Goal: Information Seeking & Learning: Learn about a topic

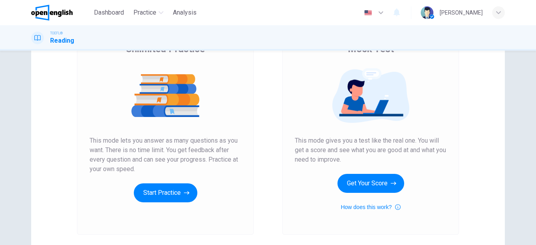
scroll to position [79, 0]
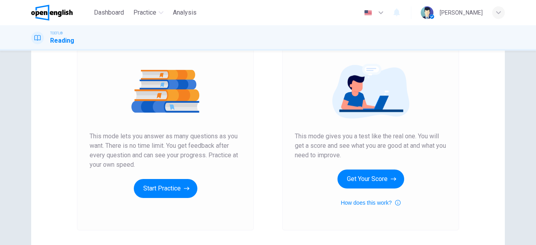
drag, startPoint x: 120, startPoint y: 146, endPoint x: 115, endPoint y: 154, distance: 9.7
click at [115, 154] on span "This mode lets you answer as many questions as you want. There is no time limit…" at bounding box center [165, 150] width 151 height 38
drag, startPoint x: 115, startPoint y: 146, endPoint x: 213, endPoint y: 151, distance: 98.8
click at [213, 151] on span "This mode lets you answer as many questions as you want. There is no time limit…" at bounding box center [165, 150] width 151 height 38
drag, startPoint x: 112, startPoint y: 155, endPoint x: 185, endPoint y: 154, distance: 73.0
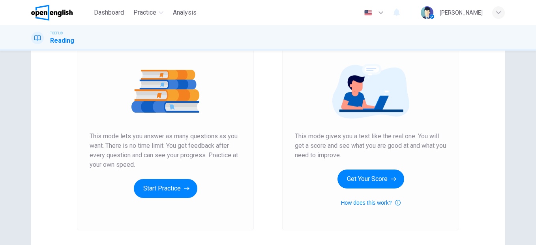
click at [185, 154] on span "This mode lets you answer as many questions as you want. There is no time limit…" at bounding box center [165, 150] width 151 height 38
click at [165, 192] on button "Start Practice" at bounding box center [166, 188] width 64 height 19
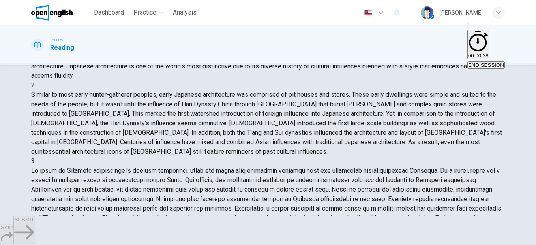
scroll to position [0, 0]
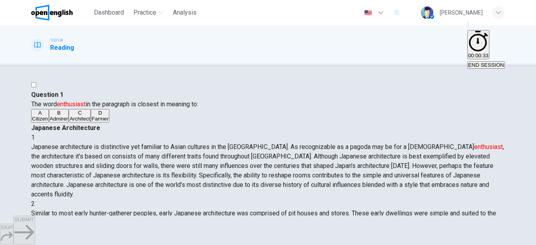
drag, startPoint x: 316, startPoint y: 106, endPoint x: 378, endPoint y: 105, distance: 61.6
click at [378, 143] on span "Japanese architecture is distinctive yet familiar to Asian cultures in the [GEO…" at bounding box center [267, 170] width 473 height 55
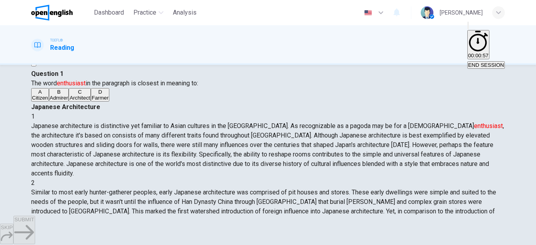
scroll to position [39, 0]
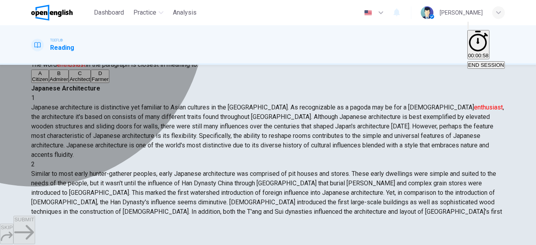
click at [80, 83] on button "C Architect" at bounding box center [80, 75] width 22 height 13
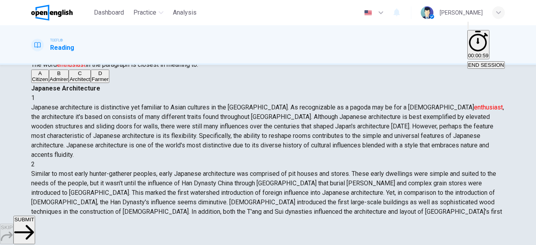
click at [35, 228] on button "SUBMIT" at bounding box center [23, 229] width 21 height 28
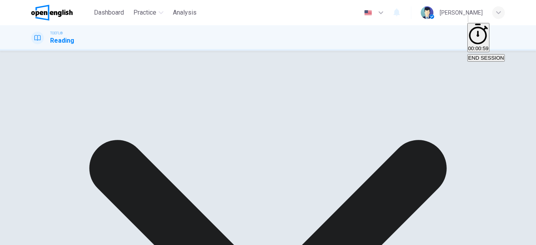
scroll to position [64, 0]
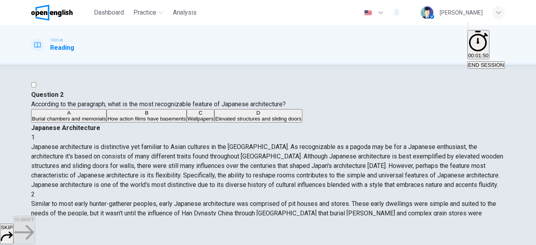
scroll to position [79, 0]
click at [500, 14] on icon "button" at bounding box center [498, 12] width 5 height 5
click at [500, 244] on div at bounding box center [268, 245] width 536 height 0
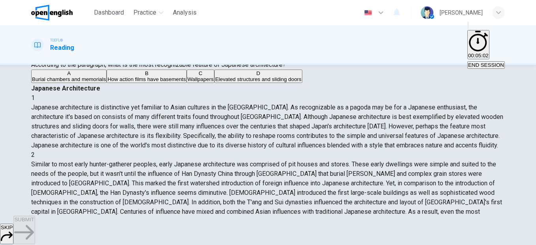
click at [61, 76] on div "A" at bounding box center [69, 73] width 74 height 6
click at [35, 233] on button "SUBMIT" at bounding box center [23, 229] width 21 height 28
